Goal: Book appointment/travel/reservation

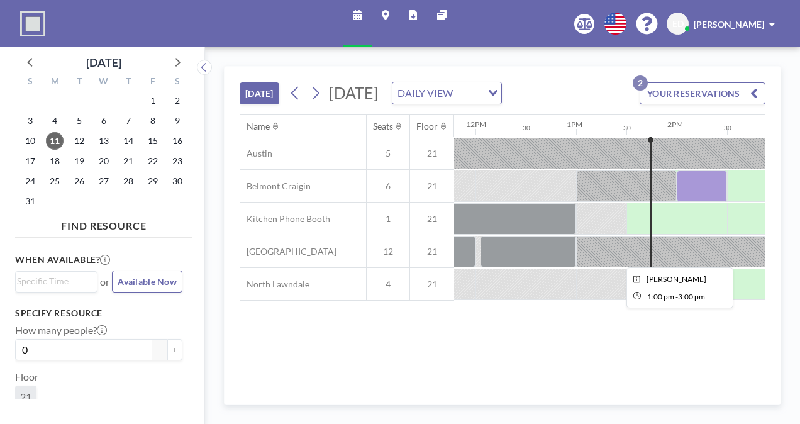
scroll to position [0, 1280]
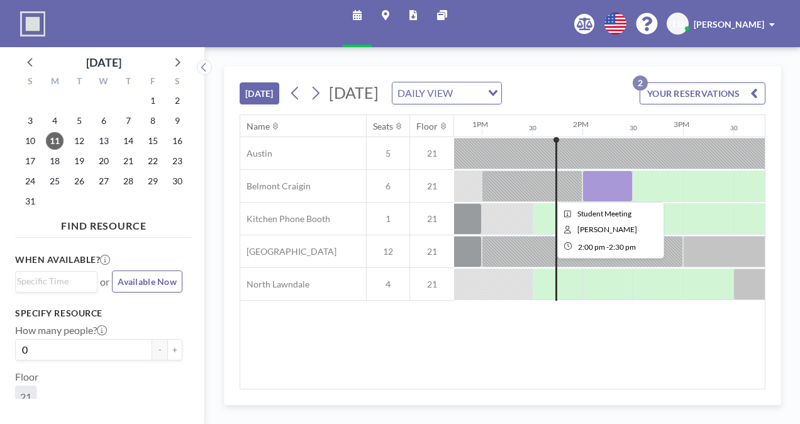
click at [608, 190] on div at bounding box center [607, 185] width 50 height 31
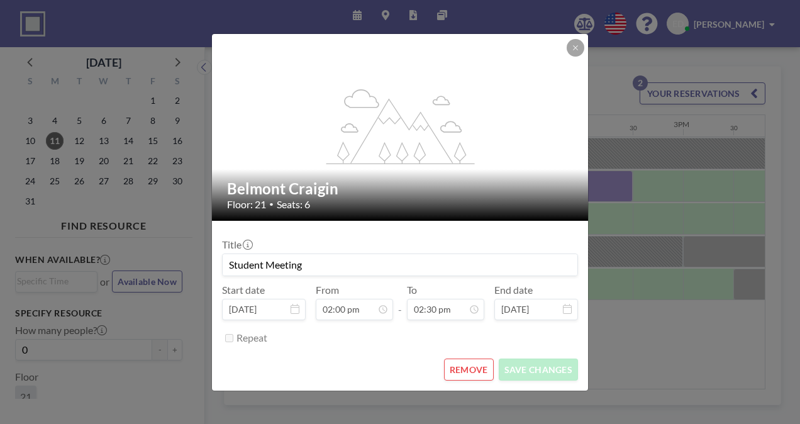
click at [453, 372] on button "REMOVE" at bounding box center [469, 369] width 50 height 22
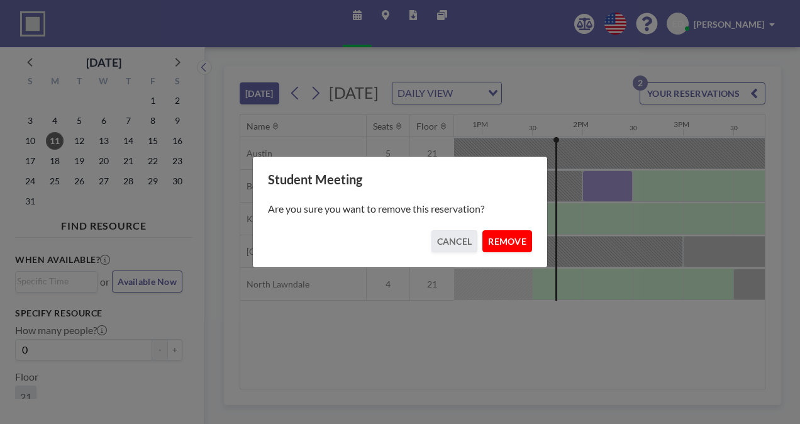
click at [518, 238] on button "REMOVE" at bounding box center [507, 241] width 50 height 22
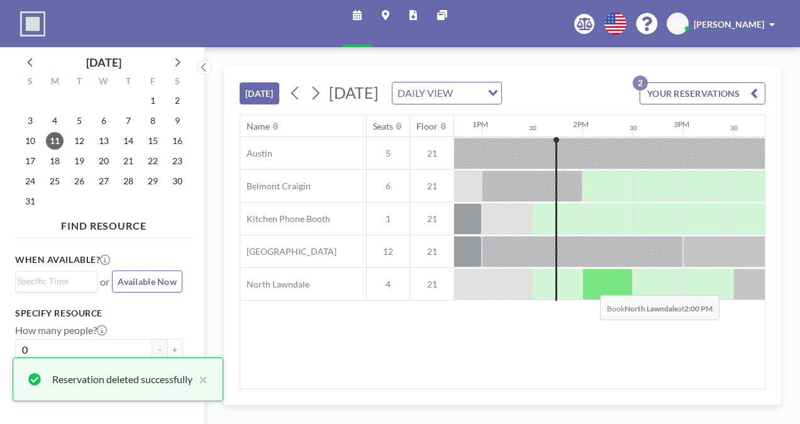
click at [590, 284] on div at bounding box center [607, 284] width 50 height 31
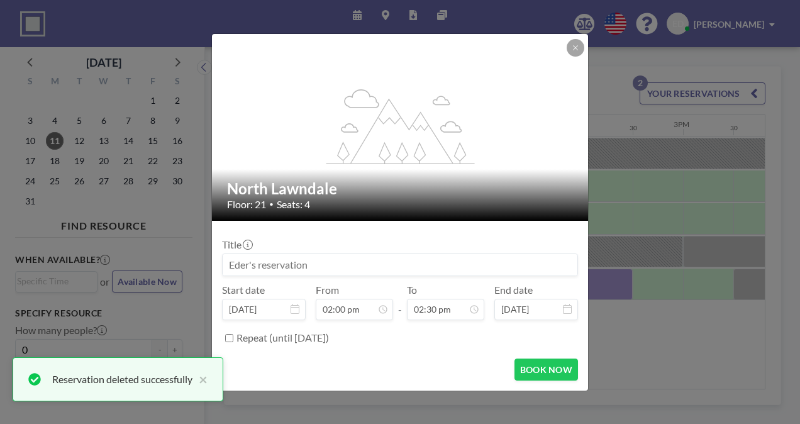
click at [386, 262] on input at bounding box center [400, 264] width 355 height 21
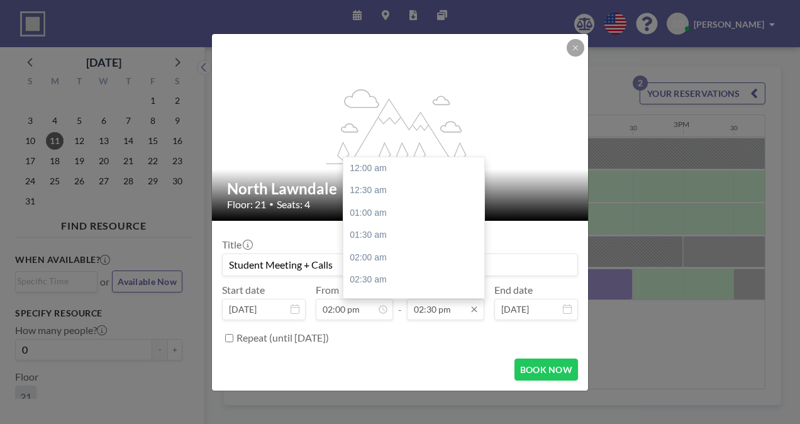
scroll to position [649, 0]
type input "Student Meeting + Calls"
click at [436, 309] on input "02:30 pm" at bounding box center [445, 309] width 77 height 21
click at [360, 194] on div "03:00 pm" at bounding box center [416, 190] width 147 height 23
type input "03:00 pm"
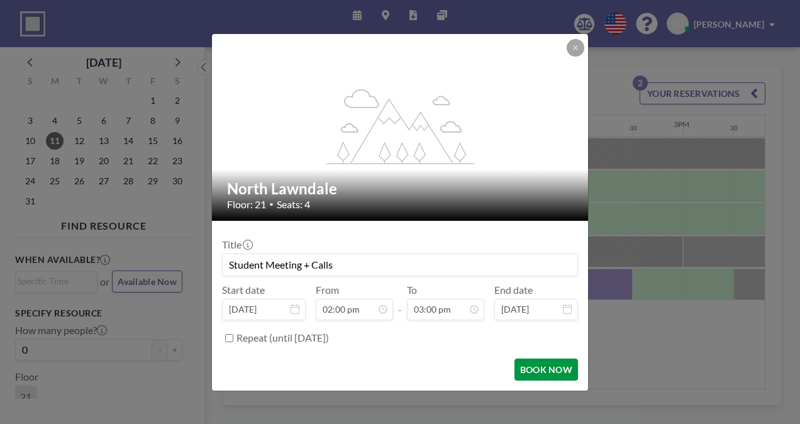
click at [526, 369] on button "BOOK NOW" at bounding box center [546, 369] width 64 height 22
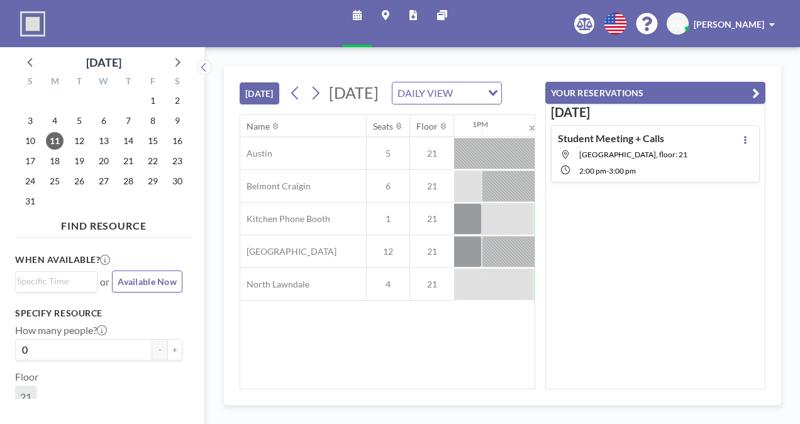
click at [533, 67] on div "[DATE] [DATE] DAILY VIEW Loading..." at bounding box center [388, 91] width 296 height 48
click at [751, 88] on button "YOUR RESERVATIONS" at bounding box center [655, 93] width 220 height 22
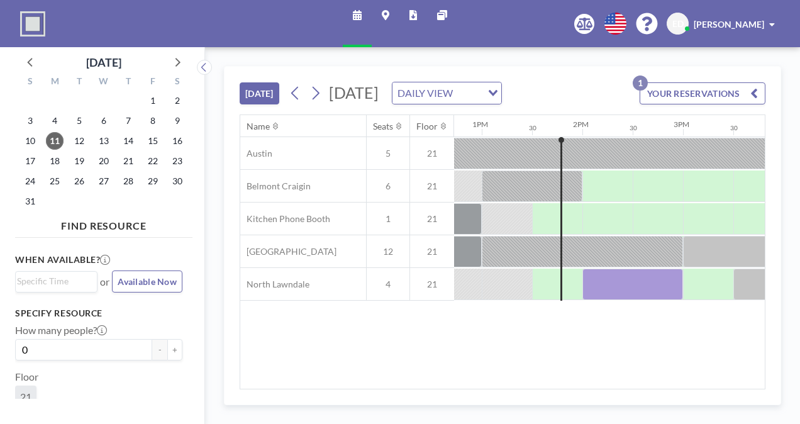
click at [427, 145] on div "21" at bounding box center [432, 153] width 44 height 32
